Goal: Information Seeking & Learning: Learn about a topic

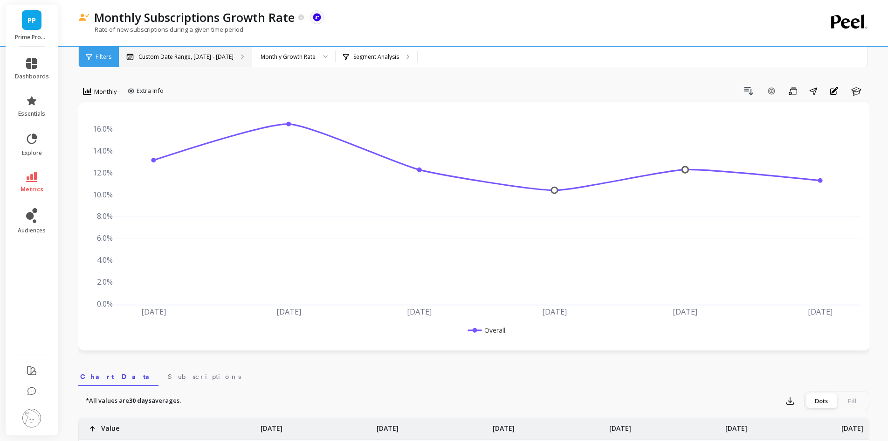
click at [208, 60] on p "Custom Date Range, [DATE] - [DATE]" at bounding box center [186, 56] width 95 height 7
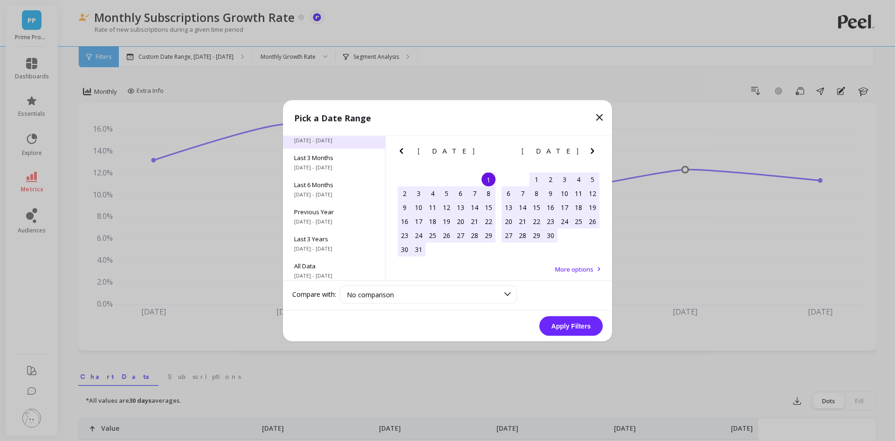
scroll to position [126, 0]
click at [327, 259] on span "All Data" at bounding box center [334, 261] width 80 height 8
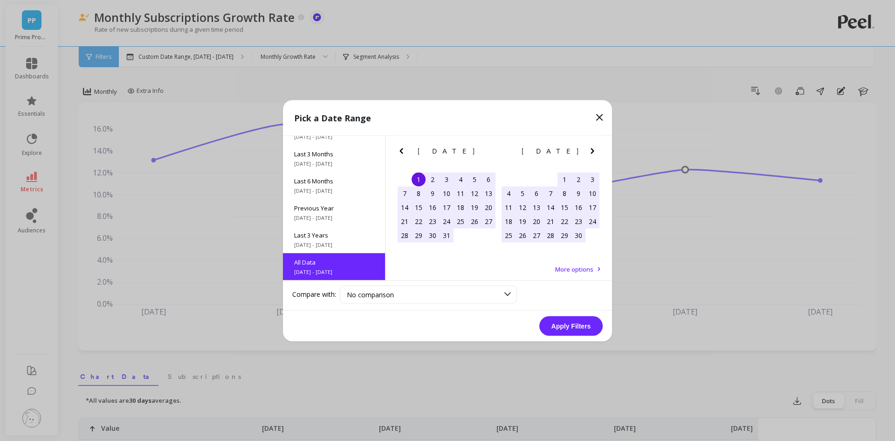
scroll to position [0, 0]
click at [569, 322] on button "Apply Filters" at bounding box center [571, 326] width 63 height 20
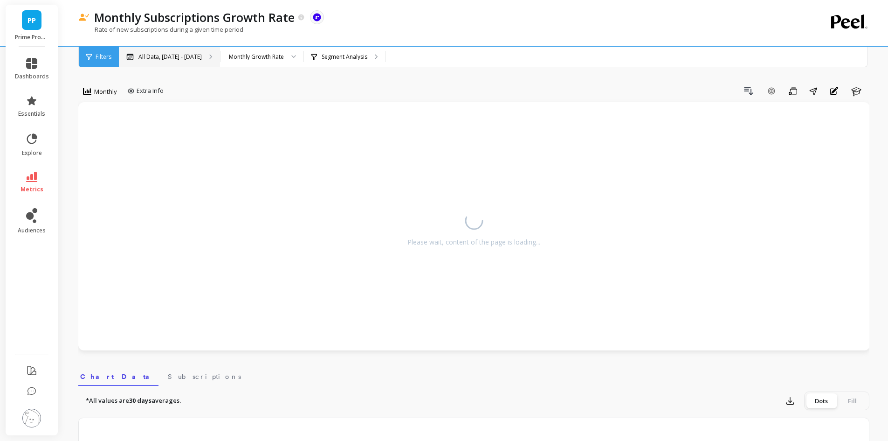
click at [187, 54] on p "All Data, May 1, 2017 - Aug 31, 2025" at bounding box center [170, 56] width 63 height 7
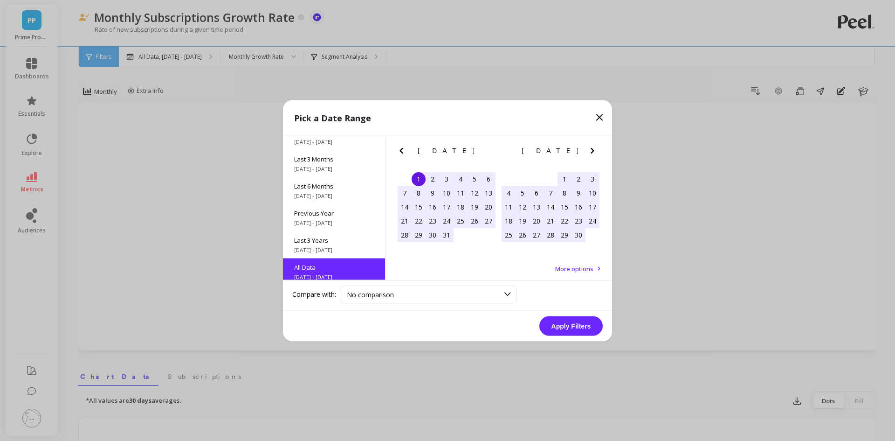
scroll to position [126, 0]
click at [340, 236] on span "Last 3 Years" at bounding box center [334, 234] width 80 height 8
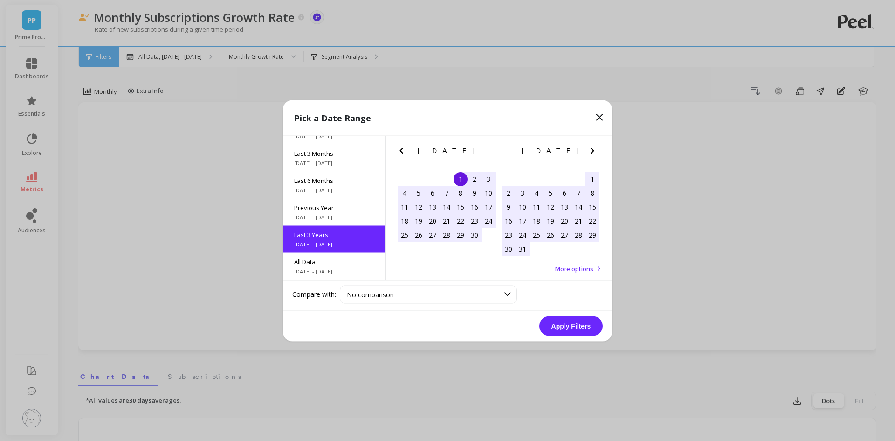
click at [402, 152] on icon "Previous Month" at bounding box center [401, 150] width 3 height 6
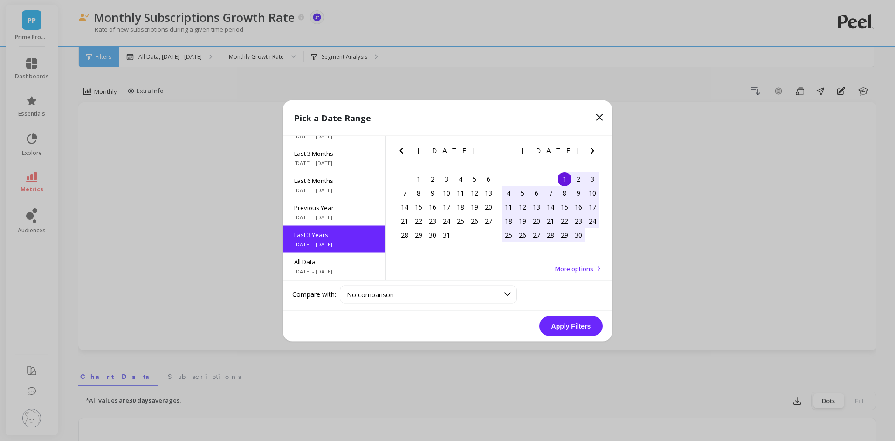
click at [402, 152] on icon "Previous Month" at bounding box center [401, 150] width 3 height 6
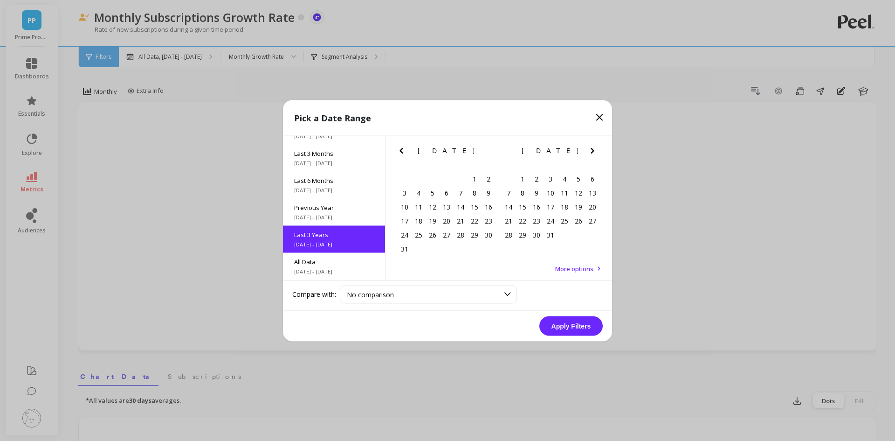
click at [402, 152] on icon "Previous Month" at bounding box center [401, 150] width 3 height 6
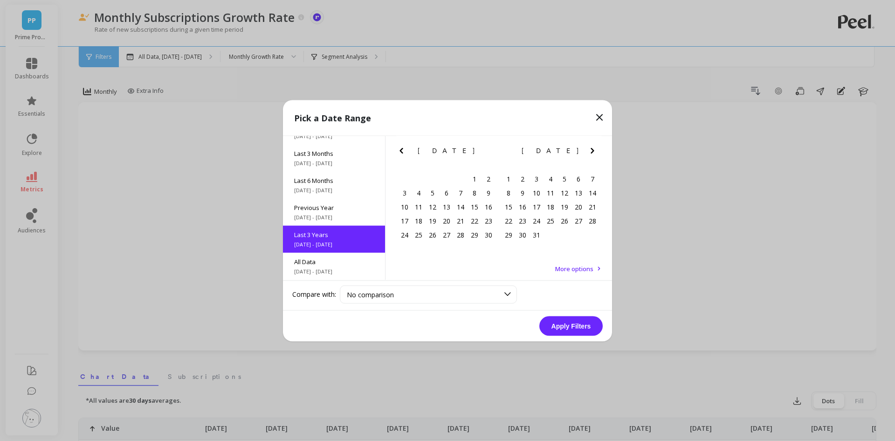
click at [402, 152] on icon "Previous Month" at bounding box center [401, 150] width 3 height 6
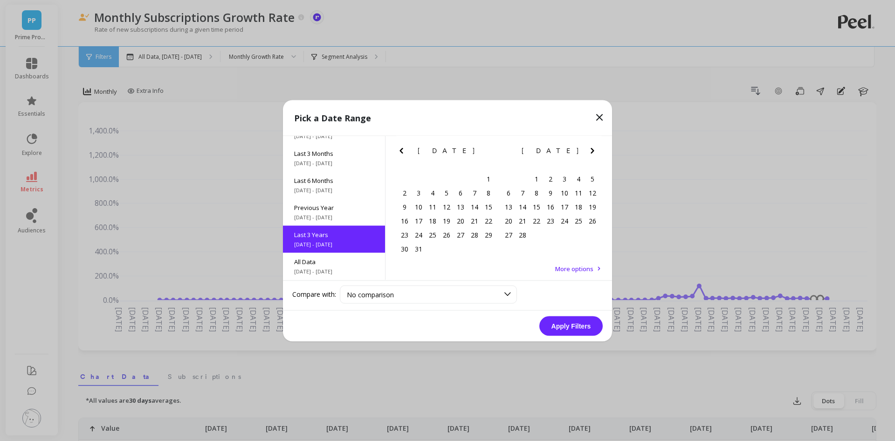
click at [402, 152] on icon "Previous Month" at bounding box center [401, 150] width 3 height 6
click at [403, 154] on icon "Previous Month" at bounding box center [401, 150] width 11 height 11
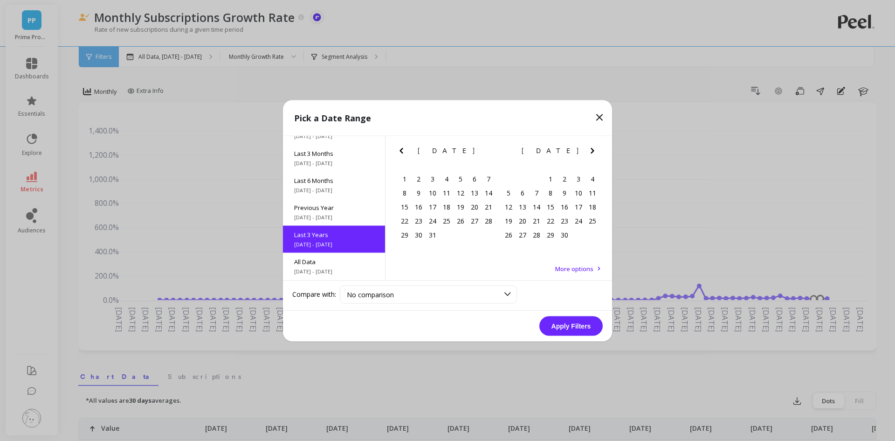
click at [403, 154] on icon "Previous Month" at bounding box center [401, 150] width 11 height 11
click at [403, 156] on button "Previous Month" at bounding box center [403, 152] width 15 height 15
click at [435, 177] on div "1" at bounding box center [433, 179] width 14 height 14
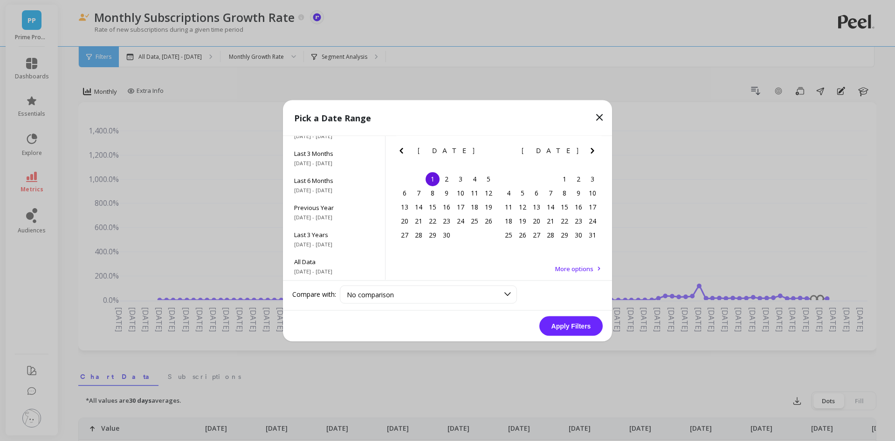
click at [591, 328] on button "Apply Filters" at bounding box center [571, 326] width 63 height 20
click at [595, 149] on icon "Next Month" at bounding box center [592, 150] width 11 height 11
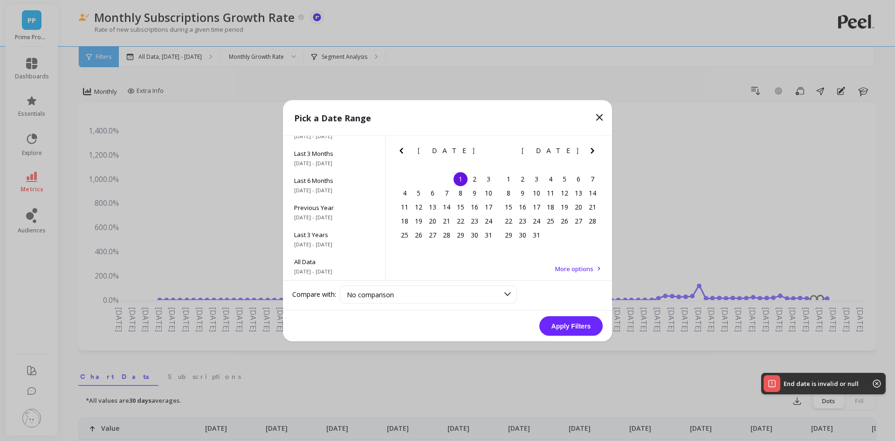
click at [594, 147] on icon "Next Month" at bounding box center [592, 150] width 11 height 11
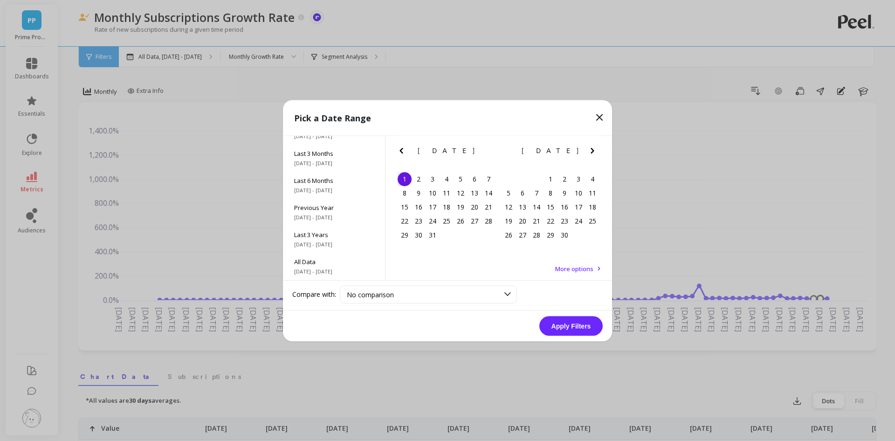
click at [403, 153] on icon "Previous Month" at bounding box center [401, 150] width 11 height 11
click at [458, 205] on div "15" at bounding box center [461, 207] width 14 height 14
click at [462, 178] on div "1" at bounding box center [461, 179] width 14 height 14
click at [596, 150] on icon "Next Month" at bounding box center [592, 150] width 11 height 11
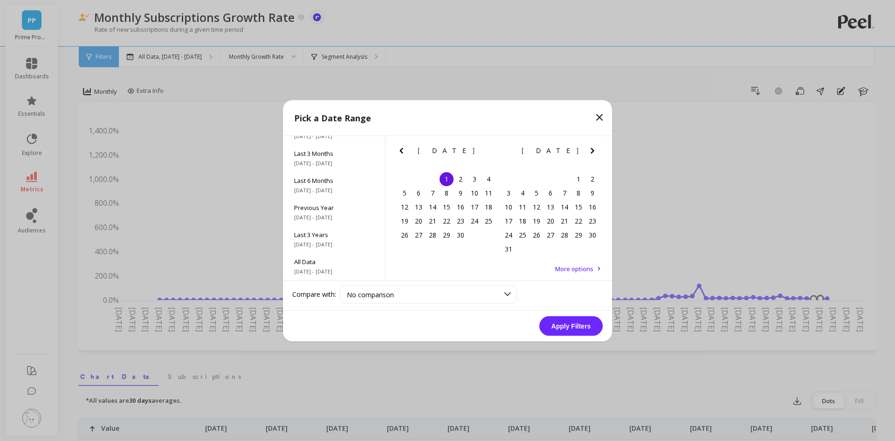
click at [596, 150] on icon "Next Month" at bounding box center [592, 150] width 11 height 11
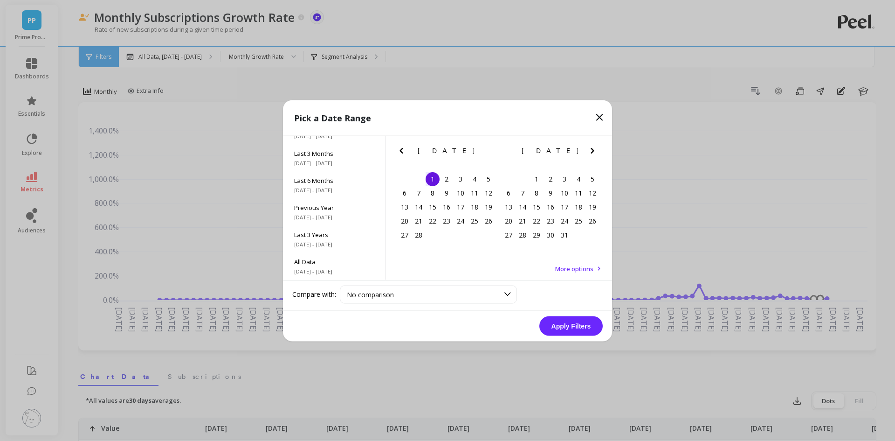
click at [596, 150] on icon "Next Month" at bounding box center [592, 150] width 11 height 11
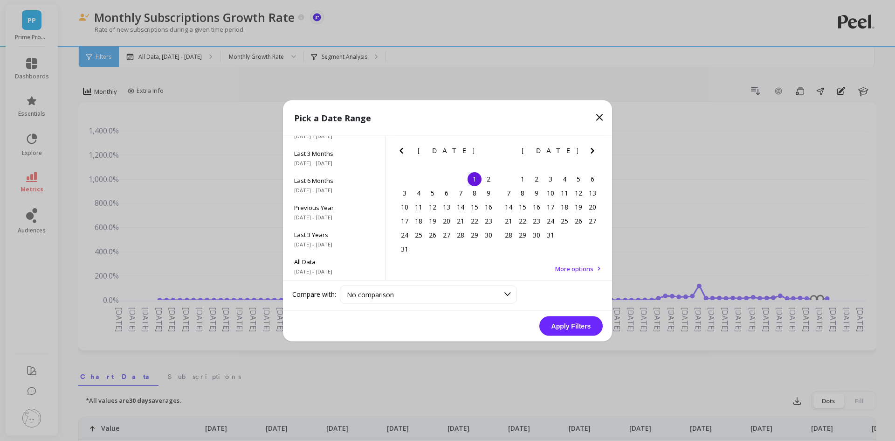
click at [596, 150] on icon "Next Month" at bounding box center [592, 150] width 11 height 11
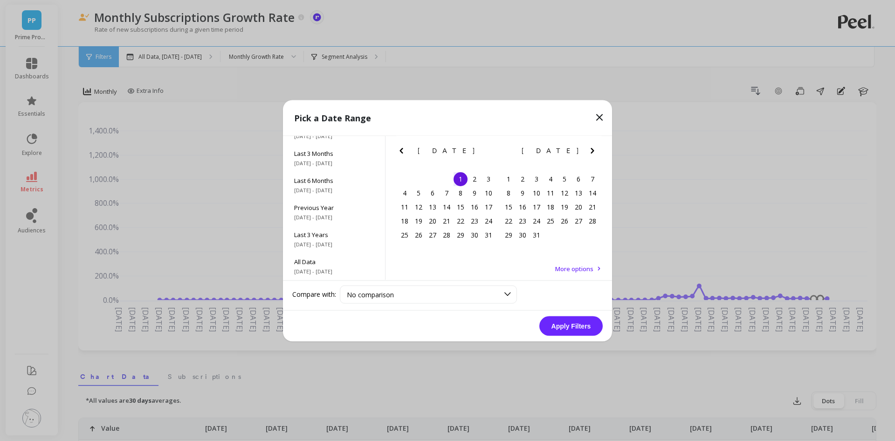
click at [596, 150] on icon "Next Month" at bounding box center [592, 150] width 11 height 11
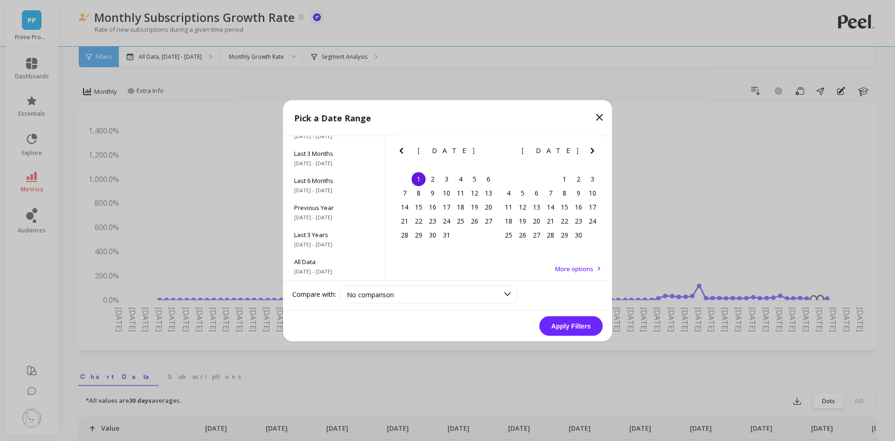
click at [596, 150] on icon "Next Month" at bounding box center [592, 150] width 11 height 11
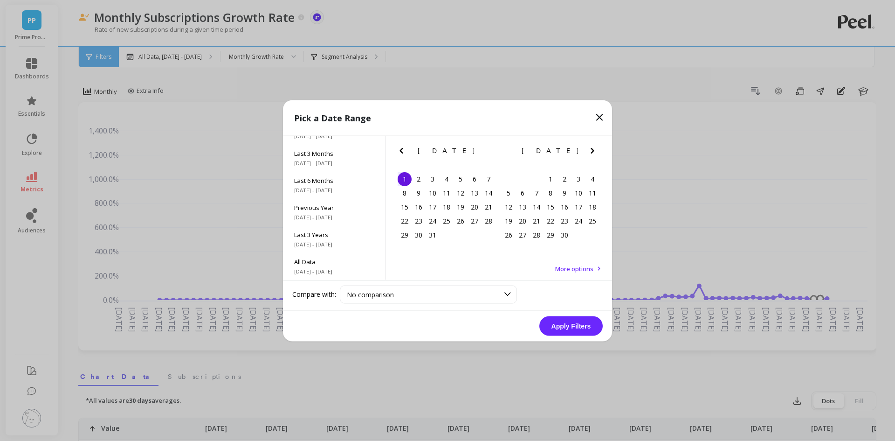
click at [596, 150] on icon "Next Month" at bounding box center [592, 150] width 11 height 11
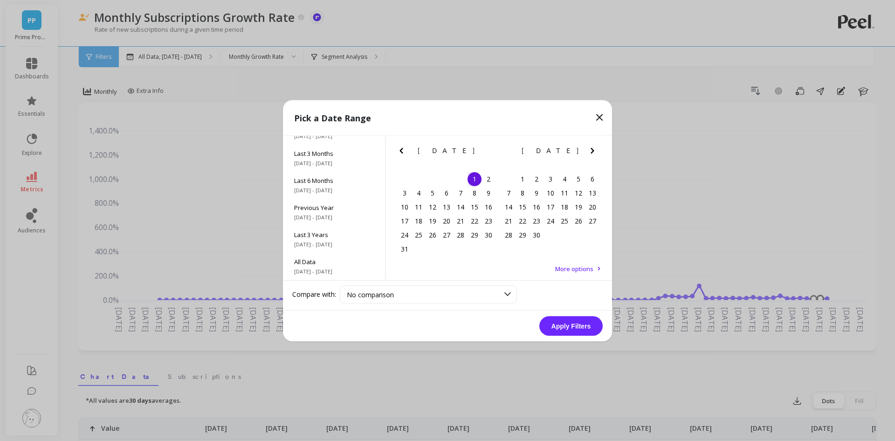
click at [596, 150] on icon "Next Month" at bounding box center [592, 150] width 11 height 11
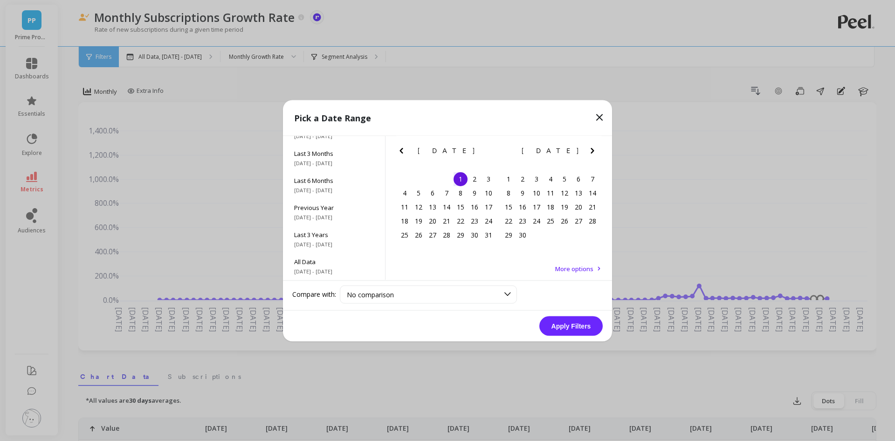
click at [596, 150] on icon "Next Month" at bounding box center [592, 150] width 11 height 11
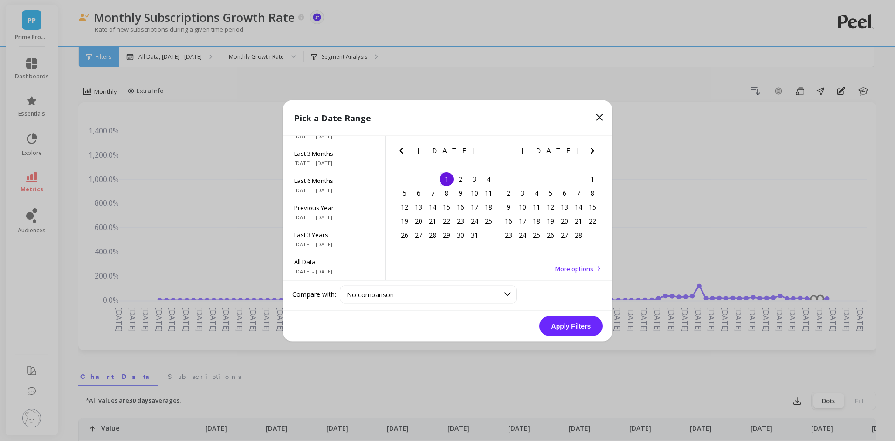
click at [596, 150] on icon "Next Month" at bounding box center [592, 150] width 11 height 11
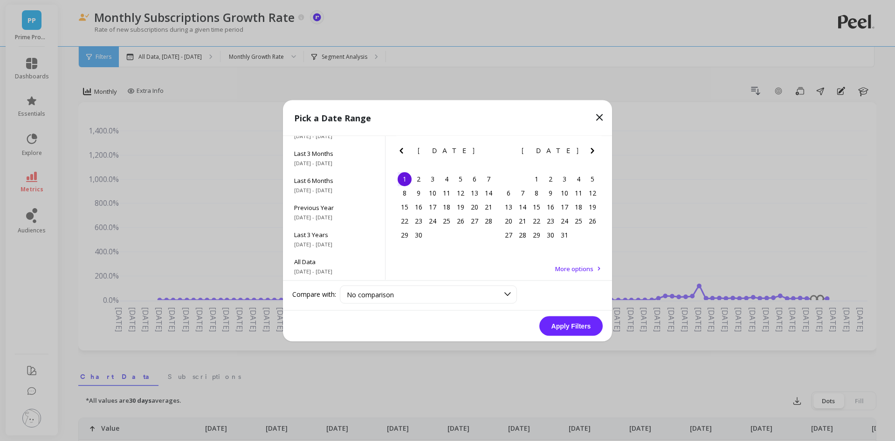
click at [596, 150] on icon "Next Month" at bounding box center [592, 150] width 11 height 11
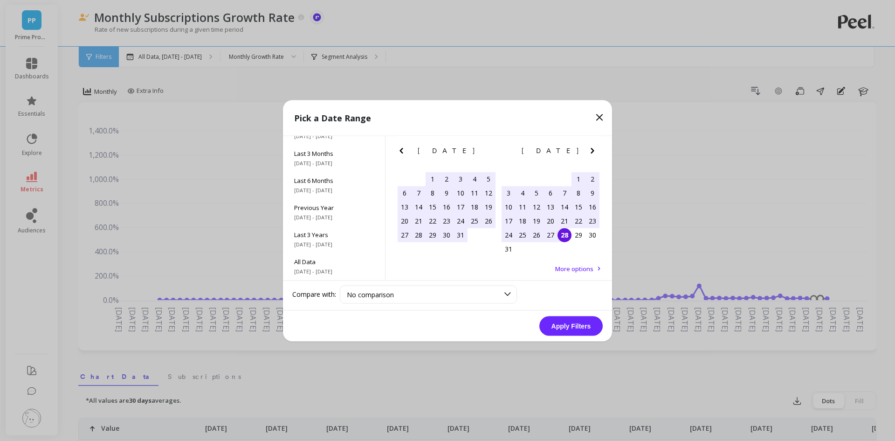
click at [563, 232] on div "28" at bounding box center [565, 235] width 14 height 14
click at [568, 327] on button "Apply Filters" at bounding box center [571, 326] width 63 height 20
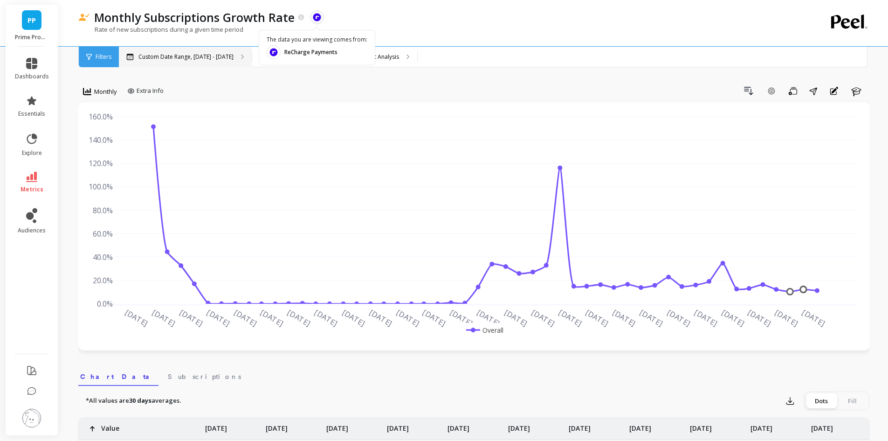
click at [220, 62] on div "Custom Date Range, Jul 1, 2021 - Aug 28, 2025" at bounding box center [185, 57] width 133 height 21
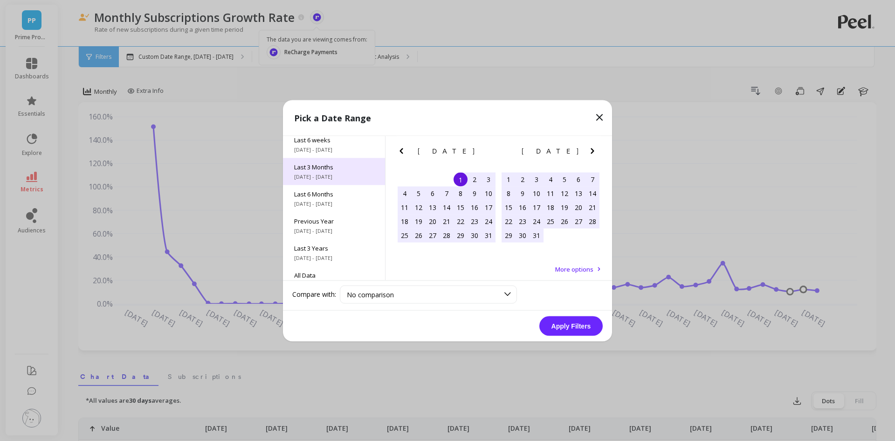
scroll to position [126, 0]
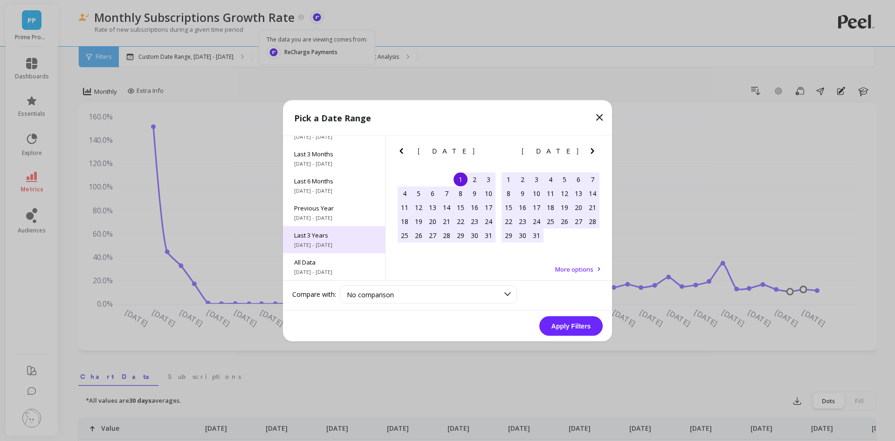
click at [340, 232] on span "Last 3 Years" at bounding box center [334, 234] width 80 height 8
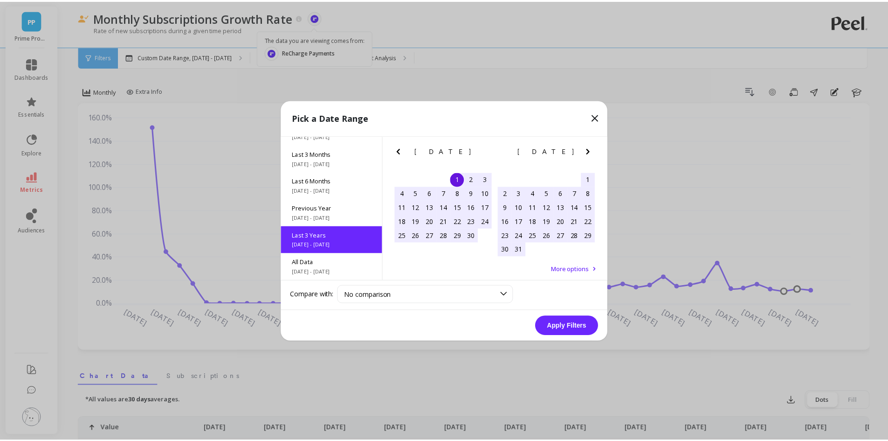
scroll to position [0, 0]
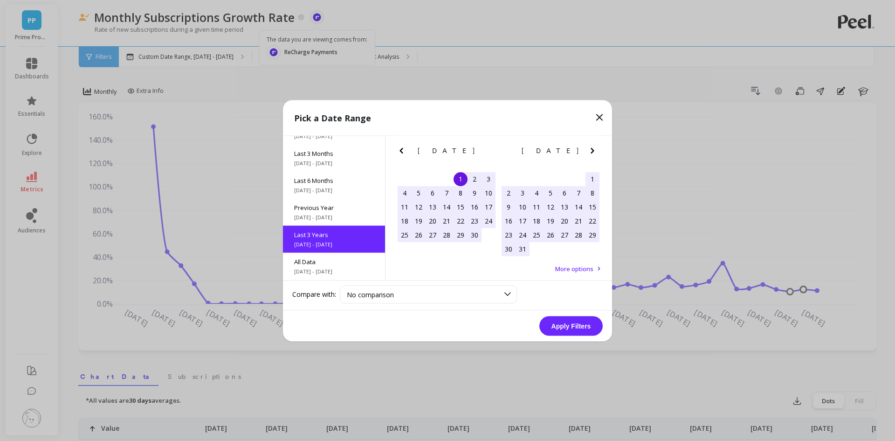
click at [589, 326] on button "Apply Filters" at bounding box center [571, 326] width 63 height 20
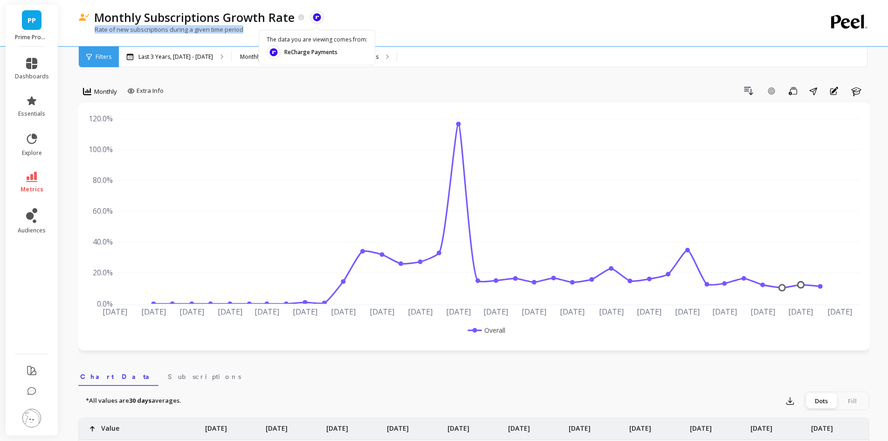
drag, startPoint x: 95, startPoint y: 31, endPoint x: 243, endPoint y: 28, distance: 147.9
click at [243, 28] on p "Rate of new subscriptions during a given time period" at bounding box center [160, 29] width 165 height 8
copy p "Rate of new subscriptions during a given time period"
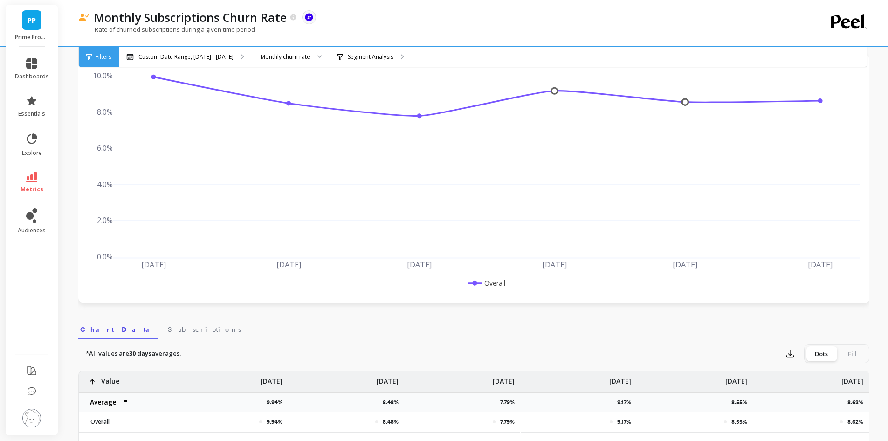
scroll to position [47, 0]
drag, startPoint x: 95, startPoint y: 28, endPoint x: 263, endPoint y: 28, distance: 167.4
click at [263, 28] on div "Rate of churned subscriptions during a given time period" at bounding box center [435, 34] width 715 height 18
drag, startPoint x: 91, startPoint y: 18, endPoint x: 300, endPoint y: 25, distance: 209.0
click at [300, 25] on div "Monthly Subscriptions Churn Rate The data you are viewing comes from: ReCharge …" at bounding box center [435, 23] width 715 height 46
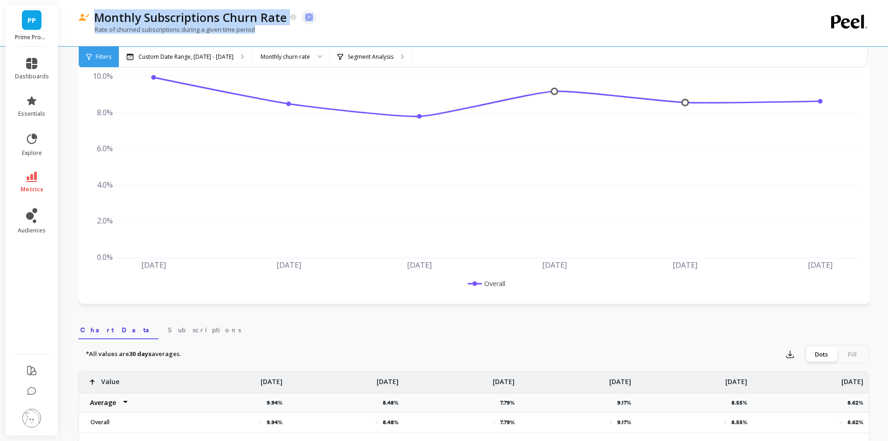
copy div "Monthly Subscriptions Churn Rate The data you are viewing comes from: ReCharge …"
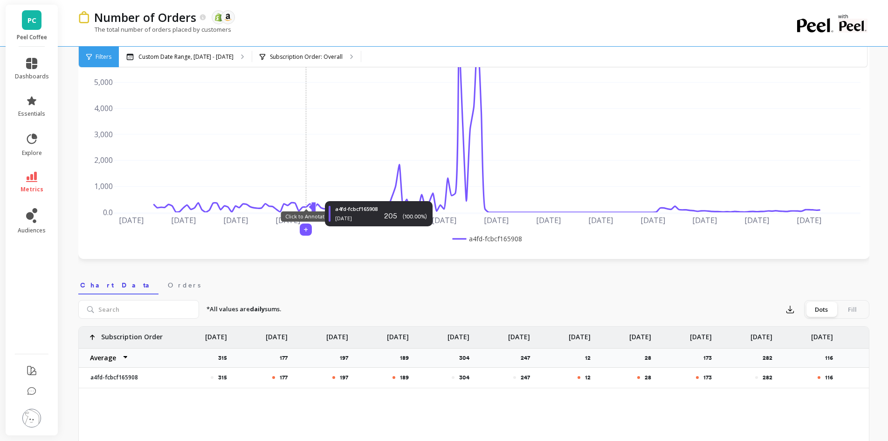
scroll to position [93, 0]
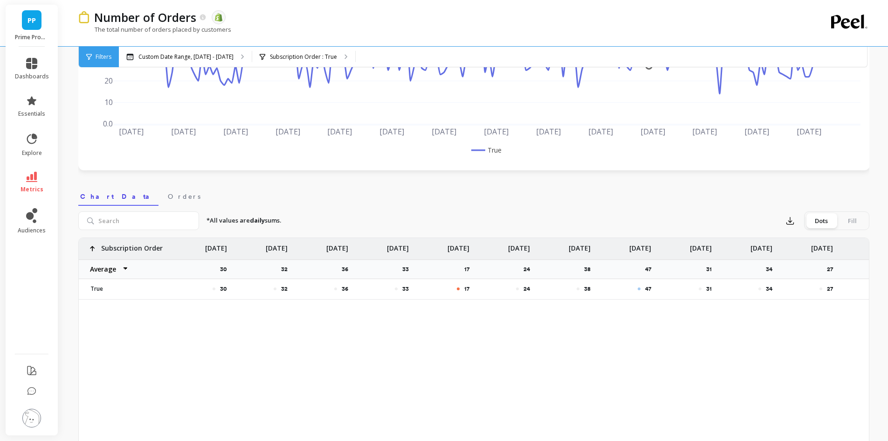
scroll to position [233, 0]
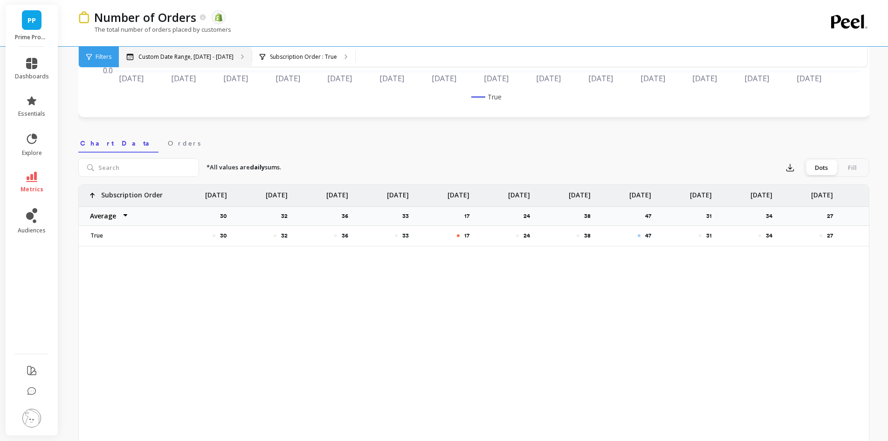
click at [191, 57] on p "Custom Date Range, [DATE] - [DATE]" at bounding box center [186, 56] width 95 height 7
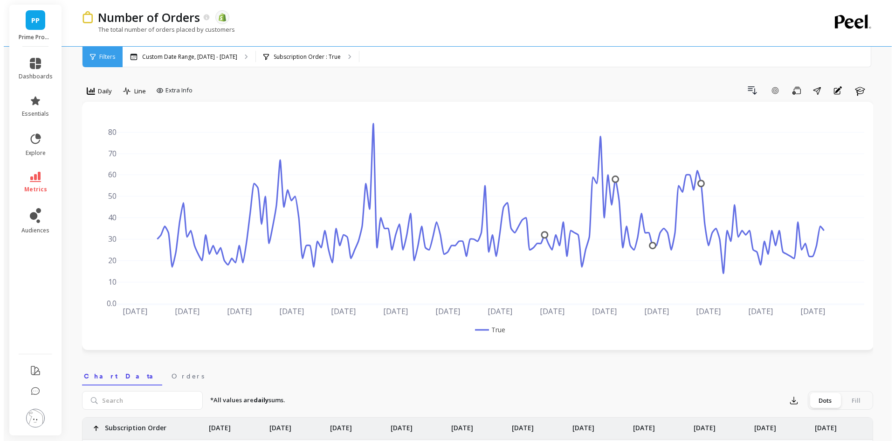
scroll to position [0, 0]
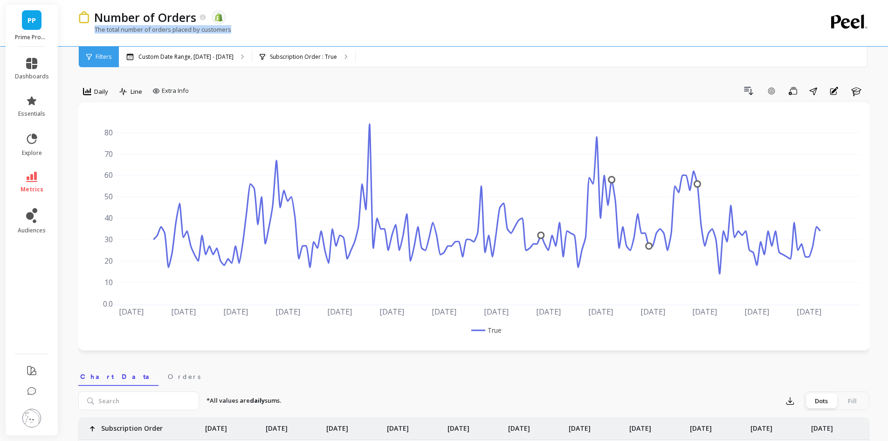
drag, startPoint x: 259, startPoint y: 26, endPoint x: 93, endPoint y: 33, distance: 165.7
click at [93, 33] on div "The total number of orders placed by customers" at bounding box center [435, 34] width 715 height 18
copy p "The total number of orders placed by customers"
click at [225, 57] on p "Custom Date Range, [DATE] - [DATE]" at bounding box center [186, 56] width 95 height 7
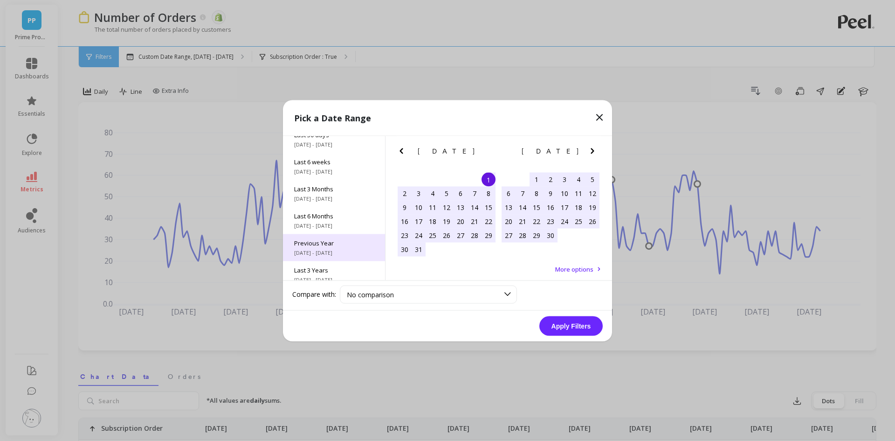
scroll to position [126, 0]
click at [333, 245] on span "[DATE] - [DATE]" at bounding box center [334, 244] width 80 height 7
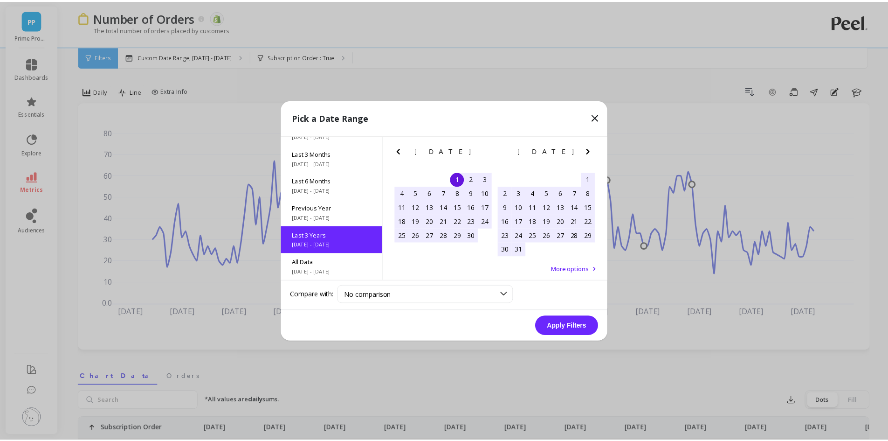
scroll to position [0, 0]
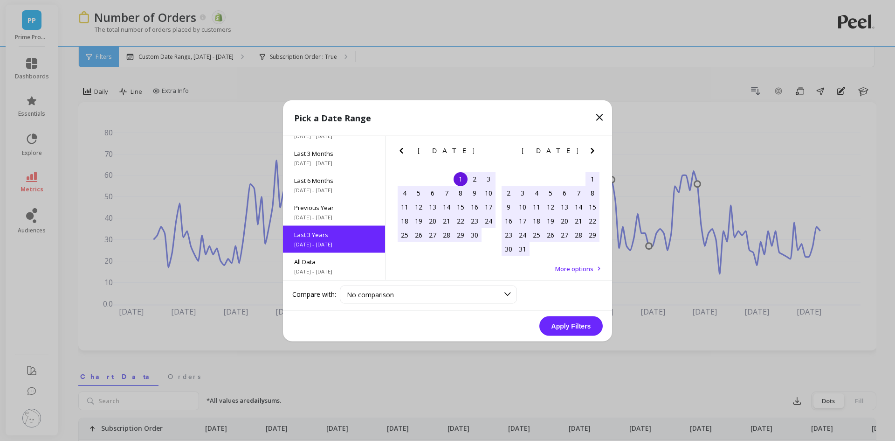
click at [587, 324] on button "Apply Filters" at bounding box center [571, 326] width 63 height 20
